Goal: Task Accomplishment & Management: Use online tool/utility

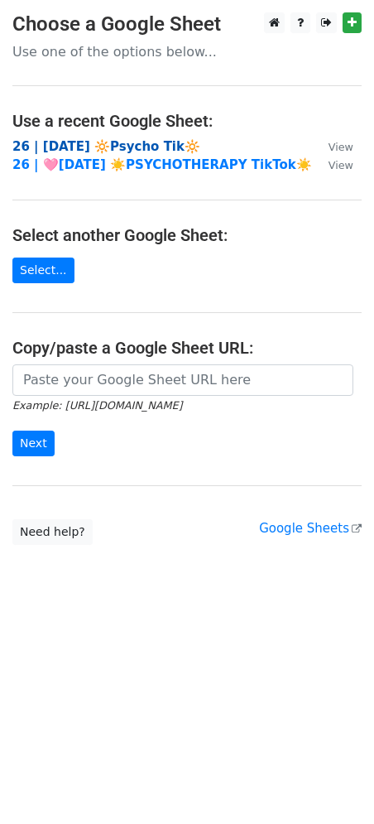
click at [111, 144] on strong "26 | [DATE] 🔆Psycho Tik🔆" at bounding box center [106, 146] width 188 height 15
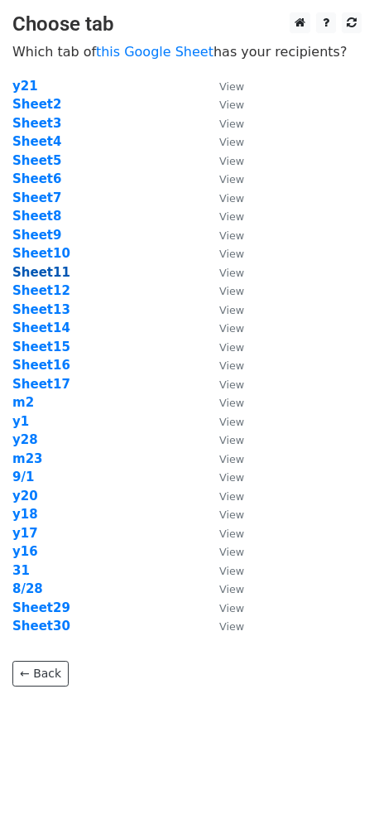
click at [47, 268] on strong "Sheet11" at bounding box center [41, 272] width 58 height 15
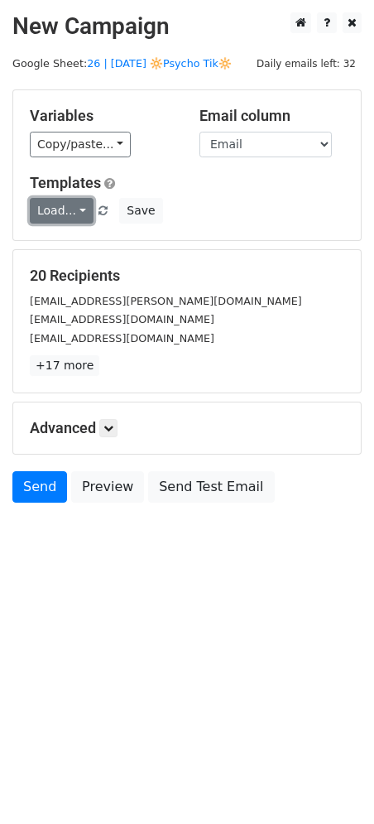
click at [50, 204] on link "Load..." at bounding box center [62, 211] width 64 height 26
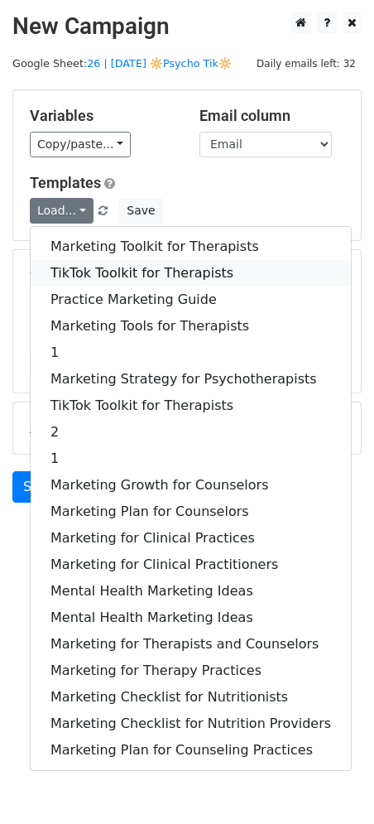
click at [81, 266] on link "TikTok Toolkit for Therapists" at bounding box center [191, 273] width 320 height 26
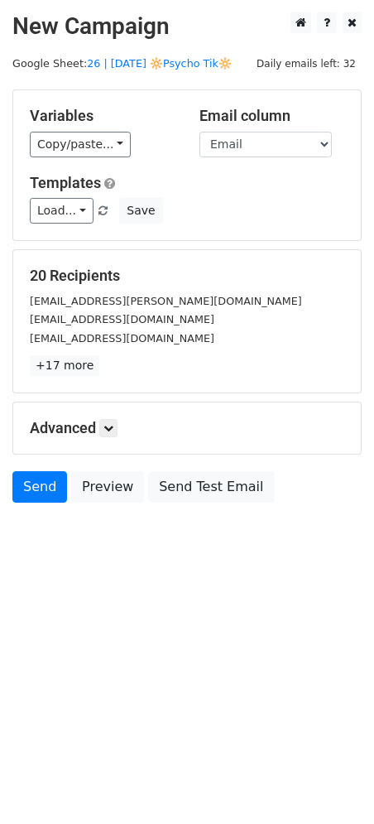
click at [121, 425] on h5 "Advanced" at bounding box center [187, 428] width 315 height 18
click at [108, 427] on icon at bounding box center [108, 428] width 10 height 10
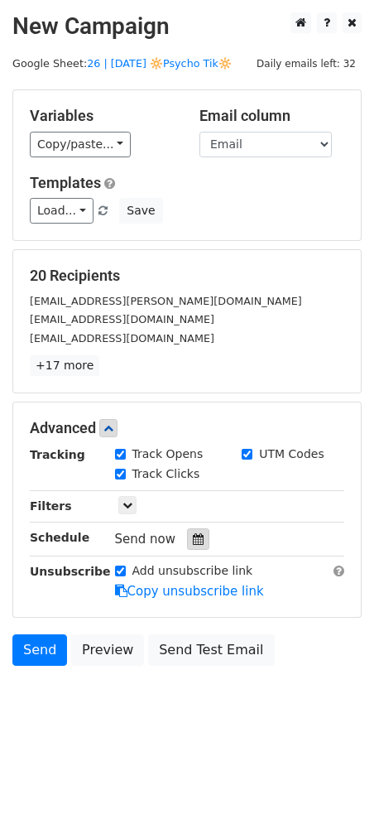
click at [195, 541] on icon at bounding box center [198, 539] width 11 height 12
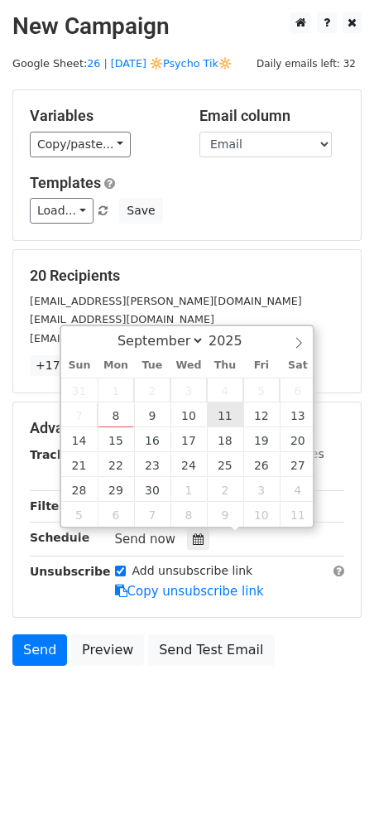
type input "2025-09-11 12:00"
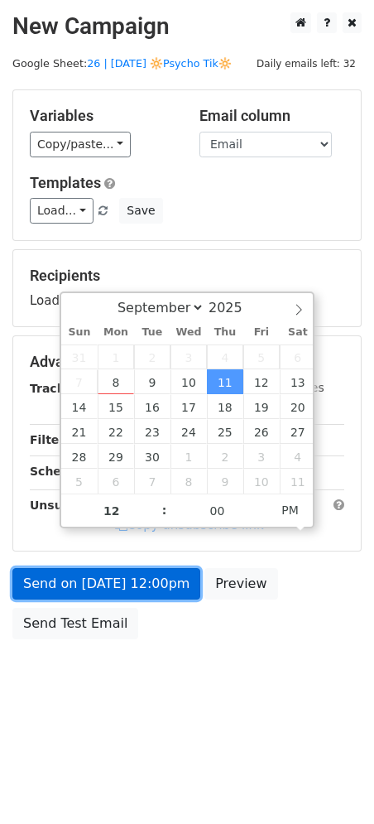
click at [164, 579] on link "Send on Sep 11 at 12:00pm" at bounding box center [106, 583] width 188 height 31
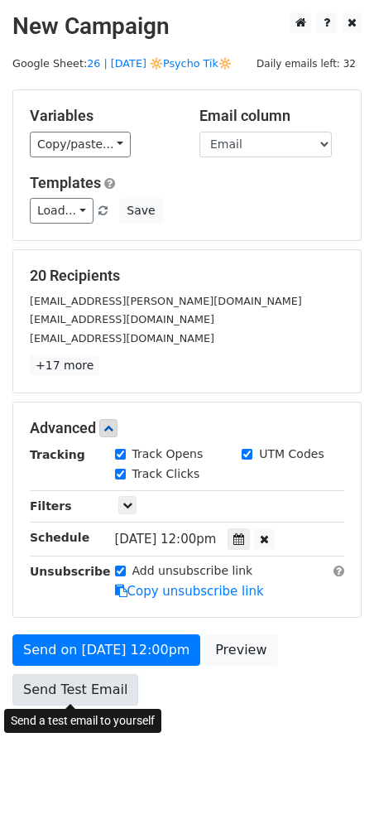
click at [39, 689] on link "Send Test Email" at bounding box center [75, 689] width 126 height 31
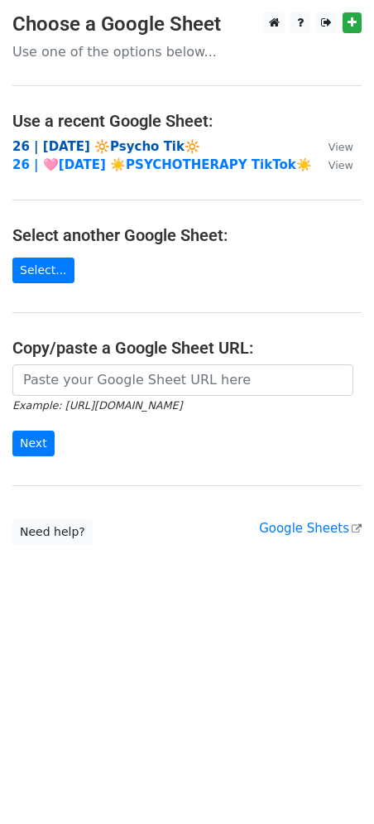
click at [143, 140] on strong "26 | [DATE] 🔆Psycho Tik🔆" at bounding box center [106, 146] width 188 height 15
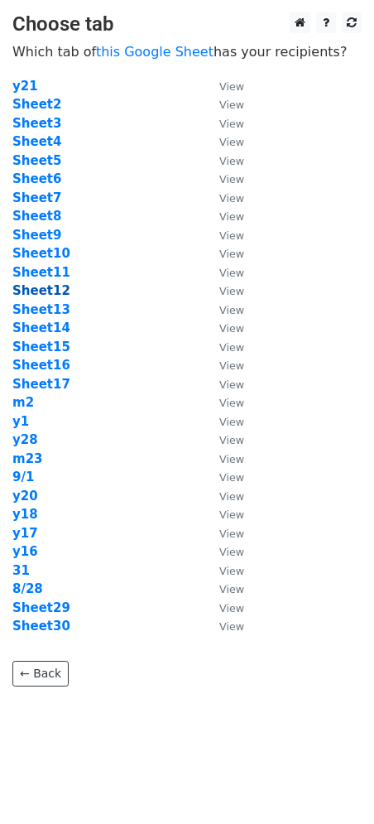
click at [38, 291] on strong "Sheet12" at bounding box center [41, 290] width 58 height 15
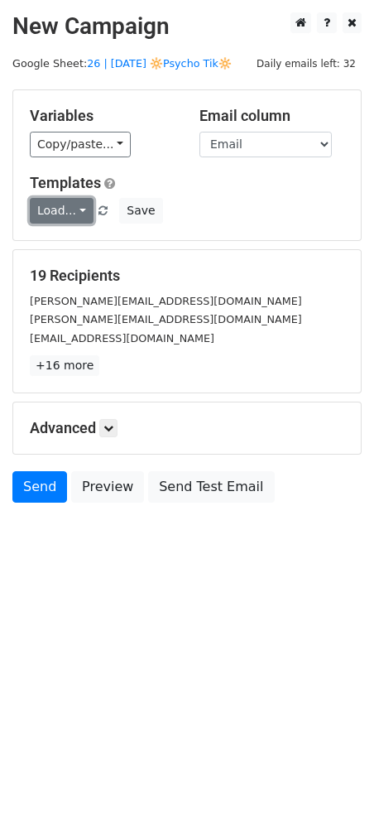
click at [60, 209] on link "Load..." at bounding box center [62, 211] width 64 height 26
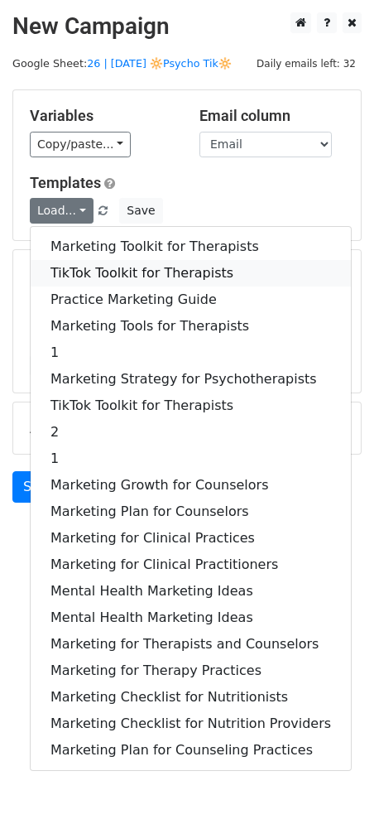
click at [105, 267] on link "TikTok Toolkit for Therapists" at bounding box center [191, 273] width 320 height 26
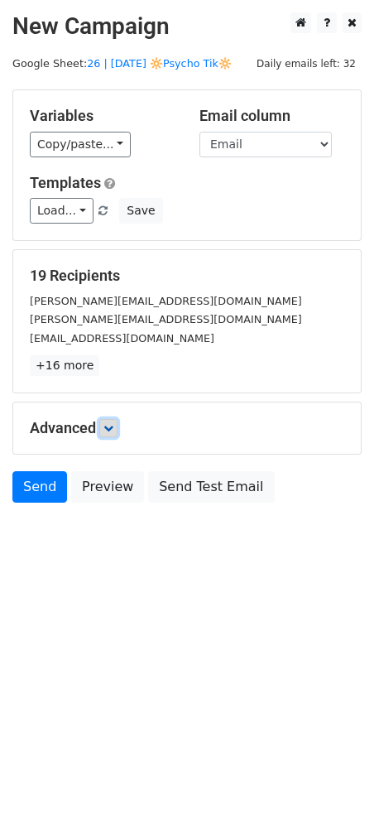
click at [112, 430] on icon at bounding box center [108, 428] width 10 height 10
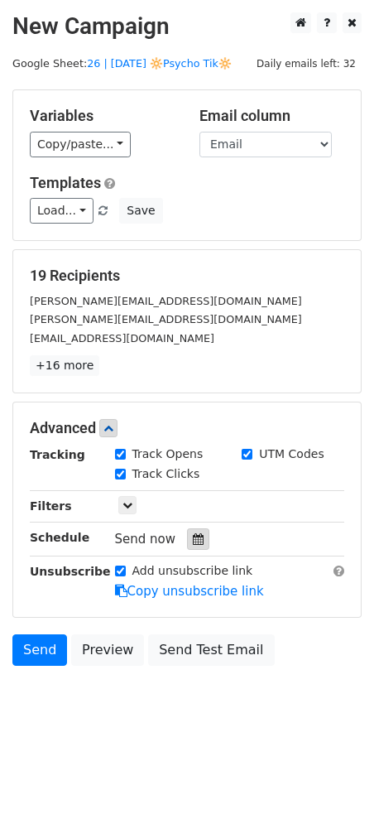
click at [193, 536] on icon at bounding box center [198, 539] width 11 height 12
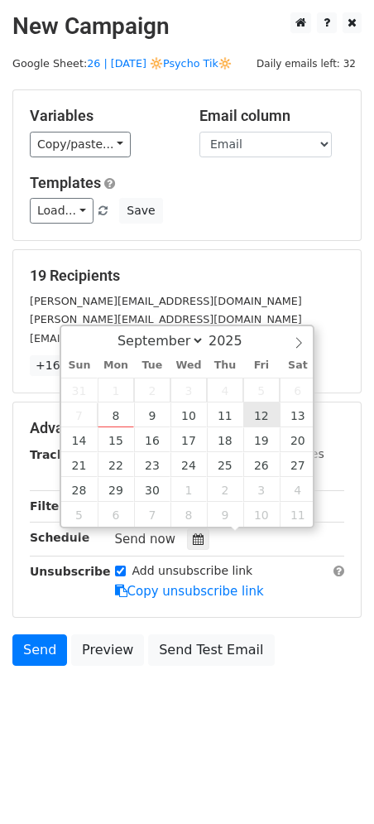
type input "2025-09-12 12:00"
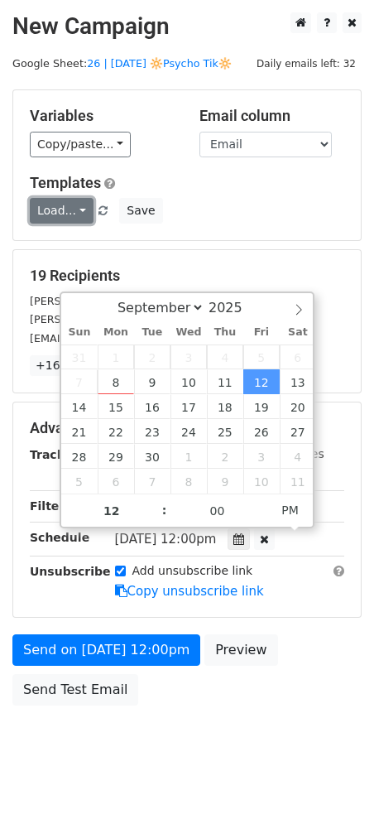
click at [44, 202] on link "Load..." at bounding box center [62, 211] width 64 height 26
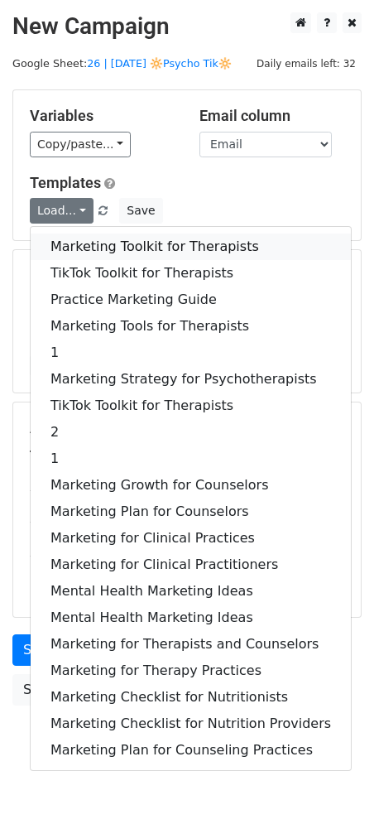
click at [99, 238] on link "Marketing Toolkit for Therapists" at bounding box center [191, 246] width 320 height 26
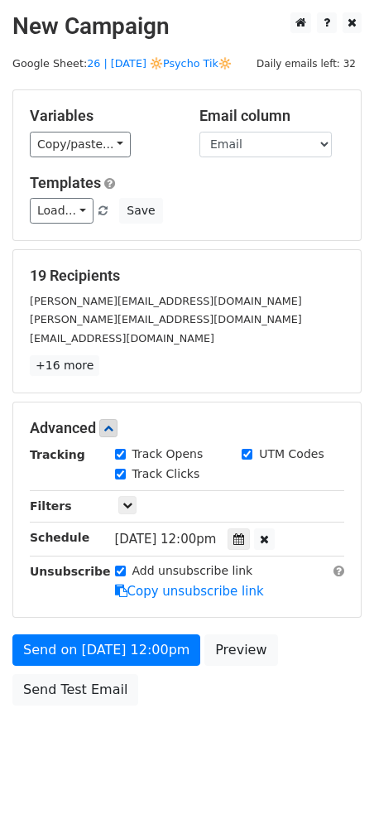
click at [136, 224] on div "Variables Copy/paste... {{Name}} {{Email}} Email column Name Email Templates Lo…" at bounding box center [187, 165] width 348 height 150
click at [136, 223] on body "New Campaign Daily emails left: 32 Google Sheet: 26 | SEPT 1 🔆Psycho Tik🔆 Varia…" at bounding box center [187, 395] width 374 height 767
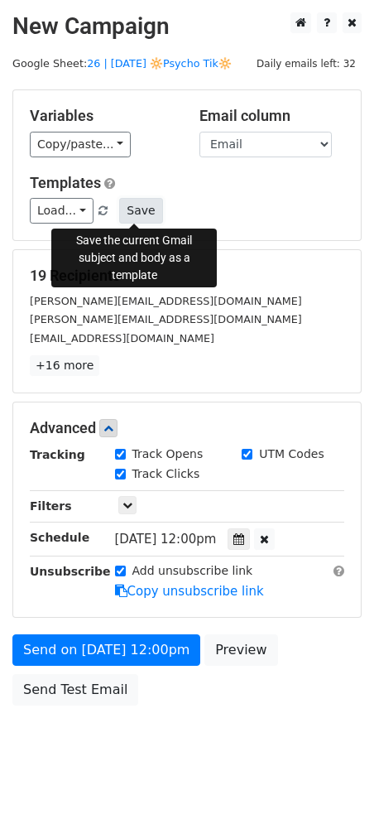
click at [122, 209] on button "Save" at bounding box center [140, 211] width 43 height 26
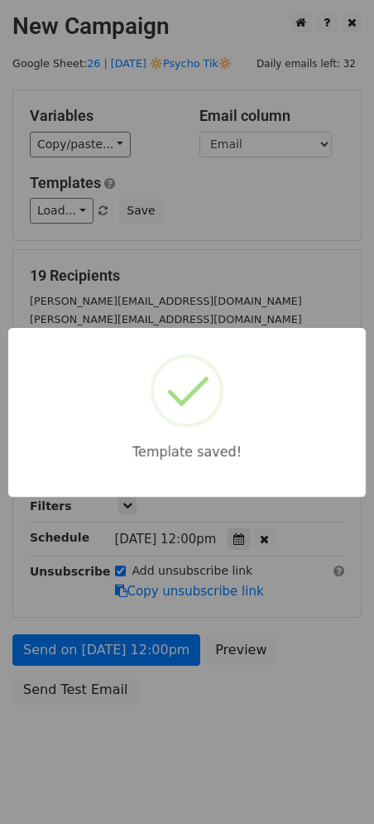
click at [104, 674] on div "Template saved!" at bounding box center [187, 412] width 374 height 824
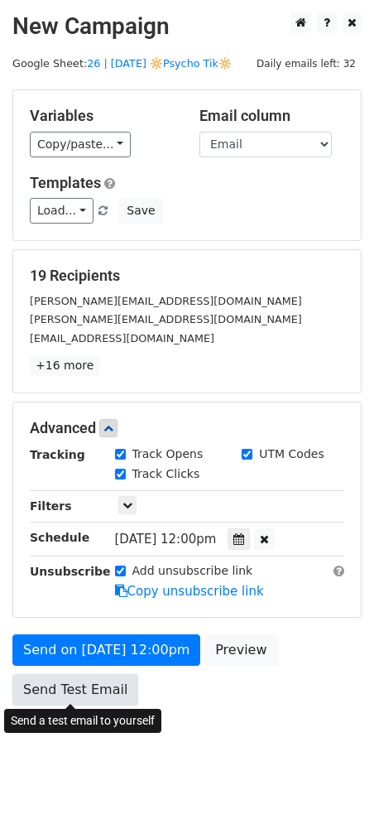
click at [82, 682] on link "Send Test Email" at bounding box center [75, 689] width 126 height 31
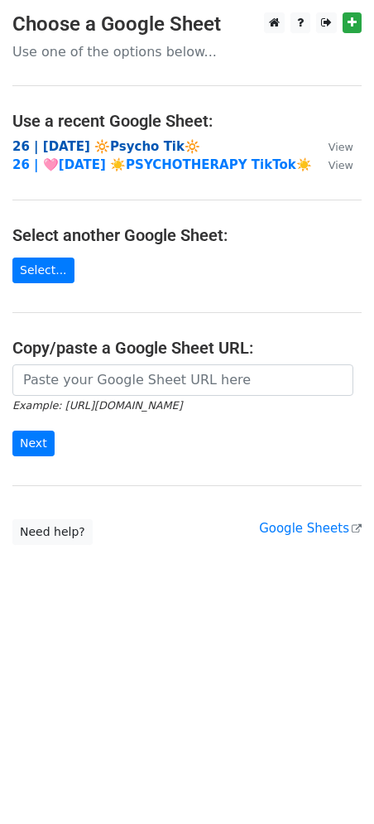
click at [119, 145] on strong "26 | [DATE] 🔆Psycho Tik🔆" at bounding box center [106, 146] width 188 height 15
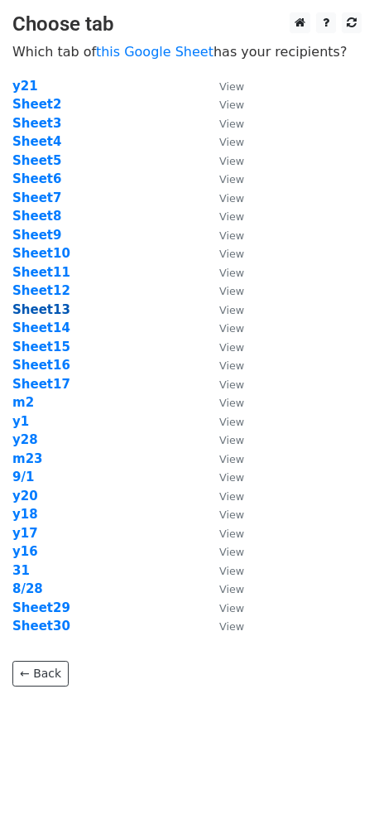
click at [46, 302] on strong "Sheet13" at bounding box center [41, 309] width 58 height 15
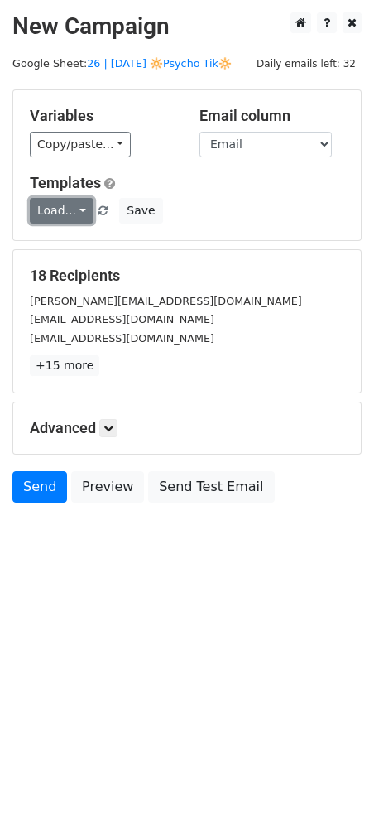
click at [67, 202] on link "Load..." at bounding box center [62, 211] width 64 height 26
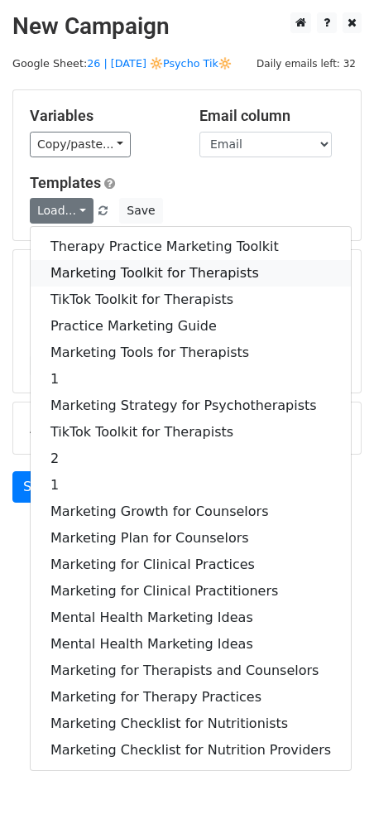
click at [87, 265] on link "Marketing Toolkit for Therapists" at bounding box center [191, 273] width 320 height 26
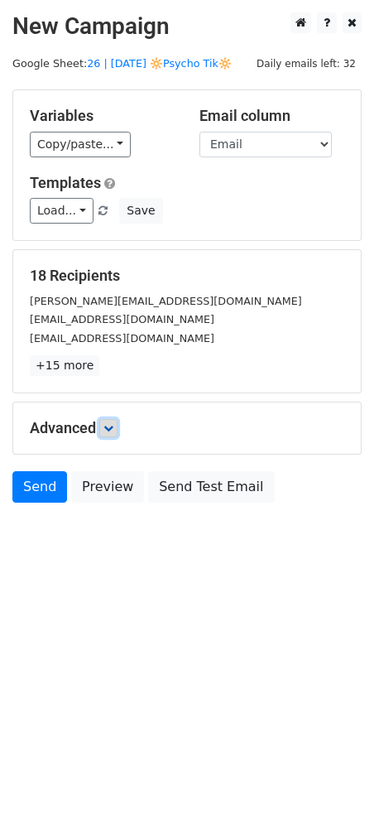
click at [113, 430] on icon at bounding box center [108, 428] width 10 height 10
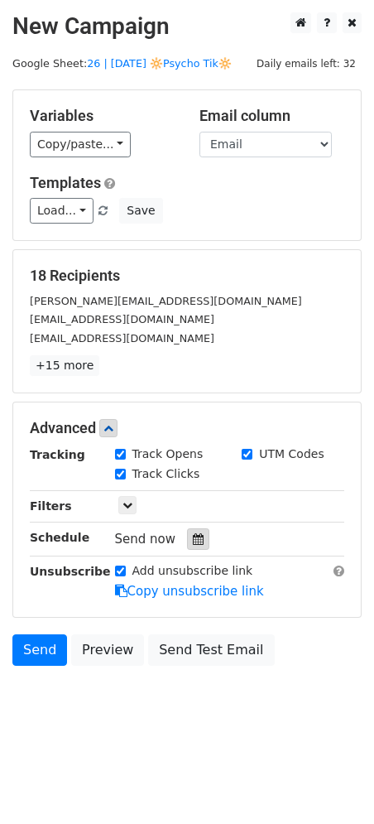
click at [193, 536] on icon at bounding box center [198, 539] width 11 height 12
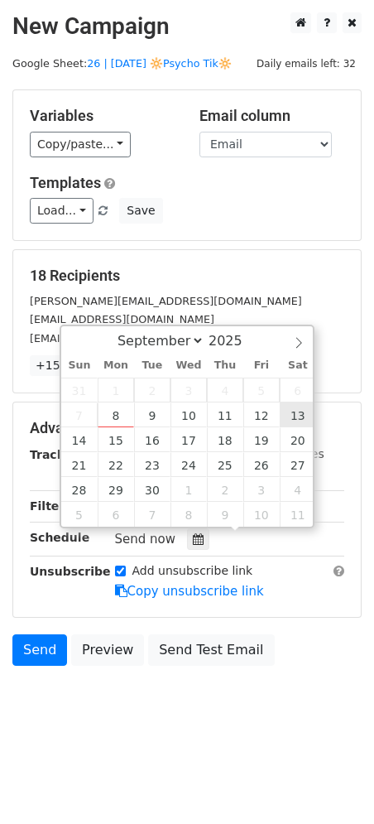
type input "[DATE] 12:00"
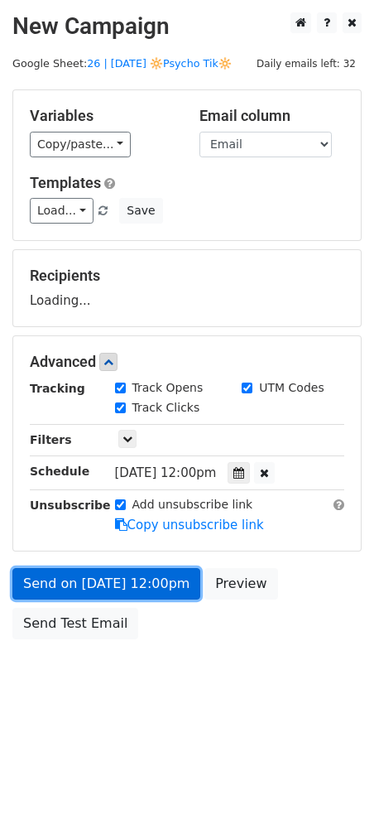
click at [120, 595] on link "Send on [DATE] 12:00pm" at bounding box center [106, 583] width 188 height 31
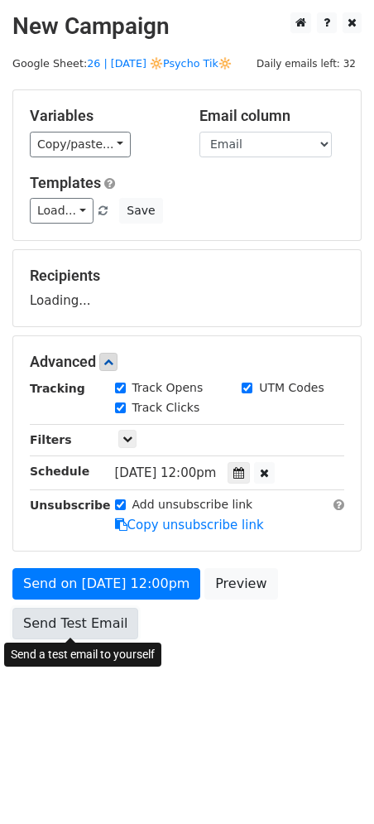
click at [94, 630] on form "Variables Copy/paste... {{Name}} {{Email}} Email column Name Email Templates Lo…" at bounding box center [186, 368] width 349 height 558
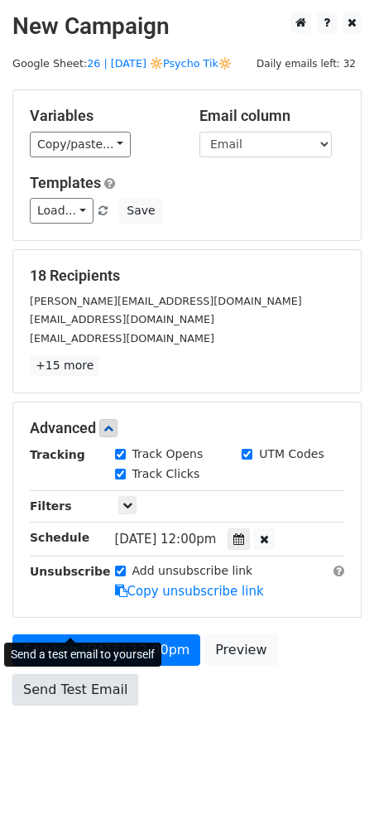
click at [82, 677] on link "Send Test Email" at bounding box center [75, 689] width 126 height 31
